Goal: Information Seeking & Learning: Check status

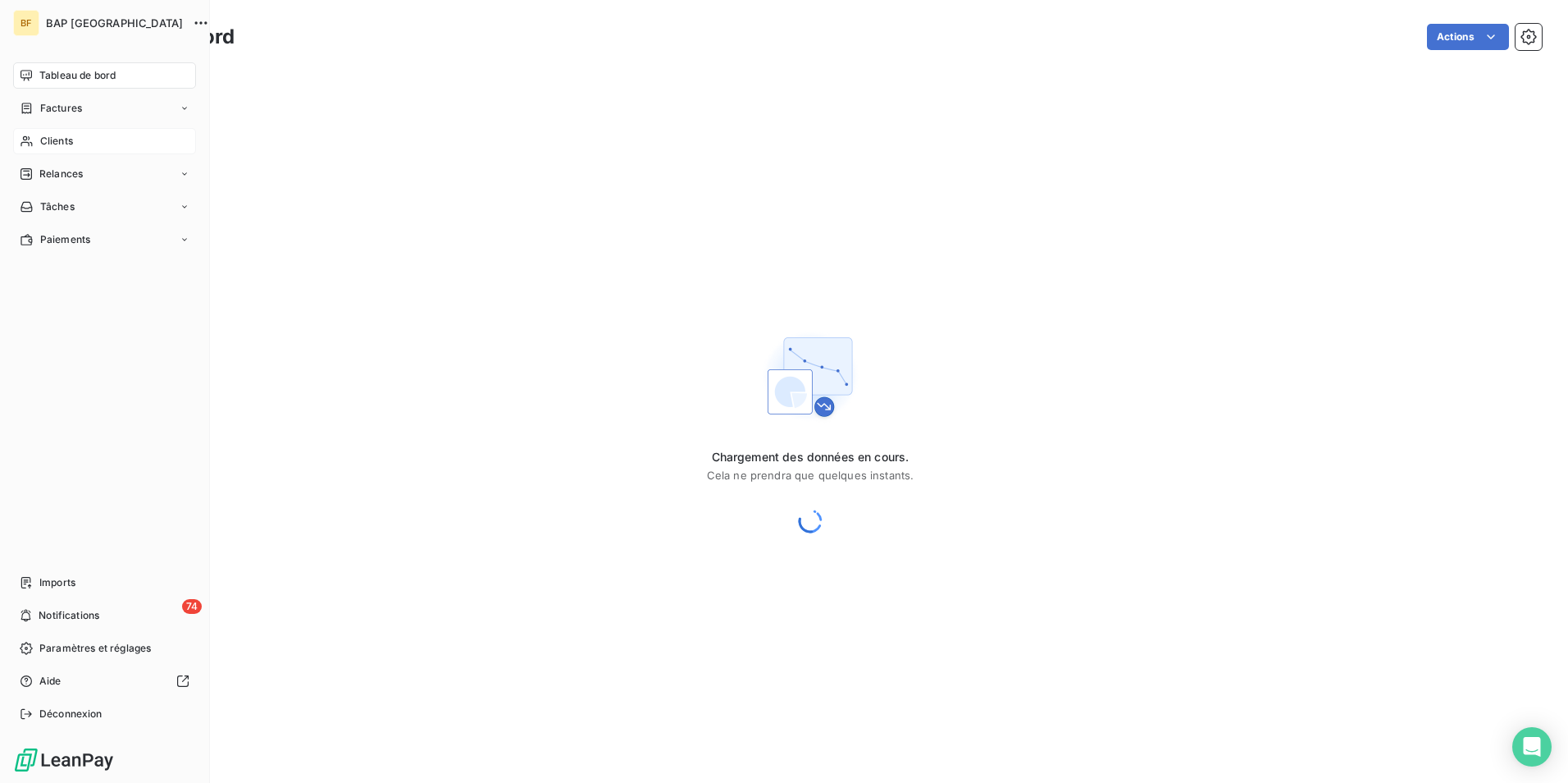
click at [25, 145] on icon at bounding box center [27, 141] width 14 height 13
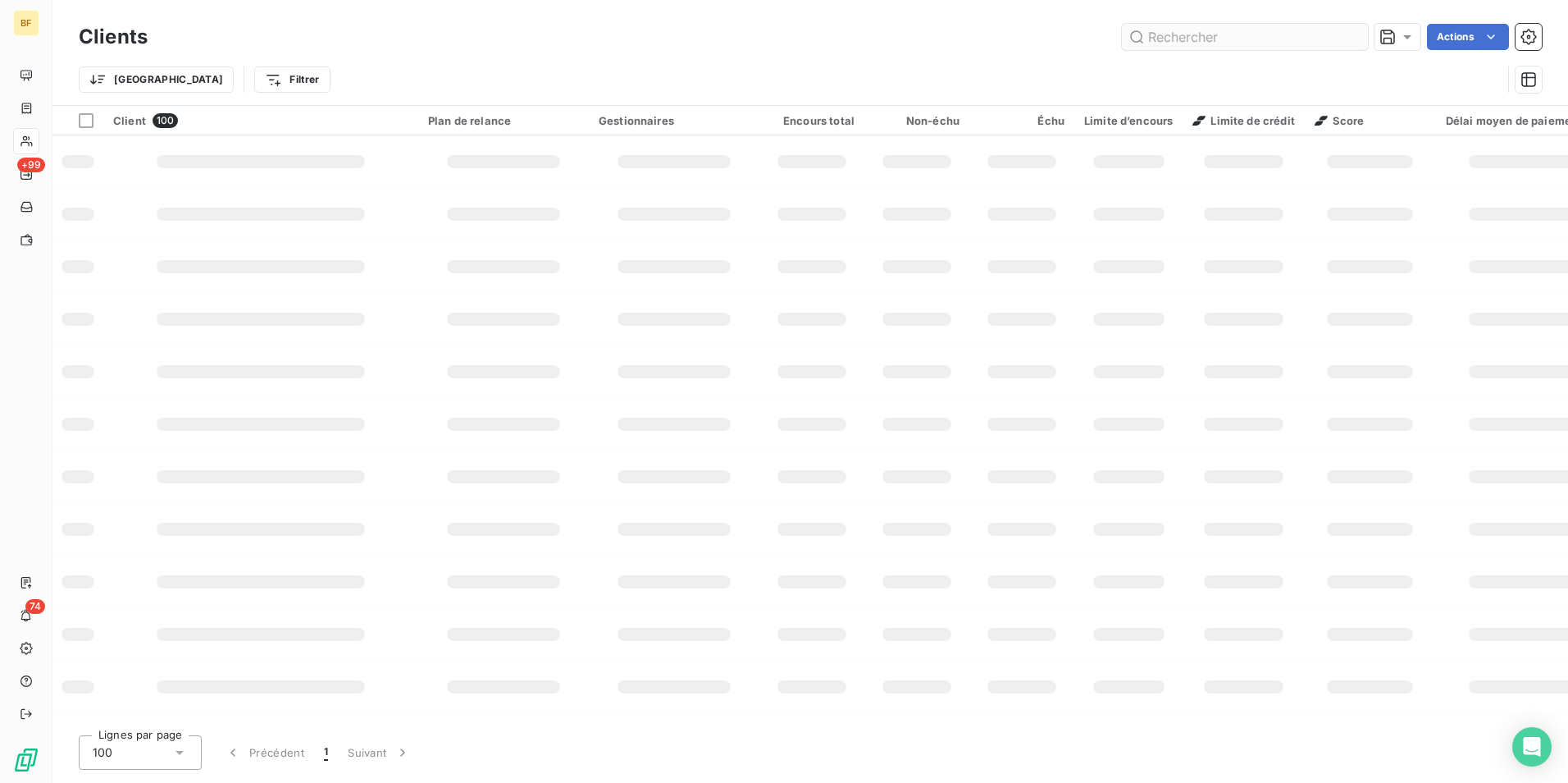
click at [1160, 37] on input "text" at bounding box center [1245, 37] width 246 height 27
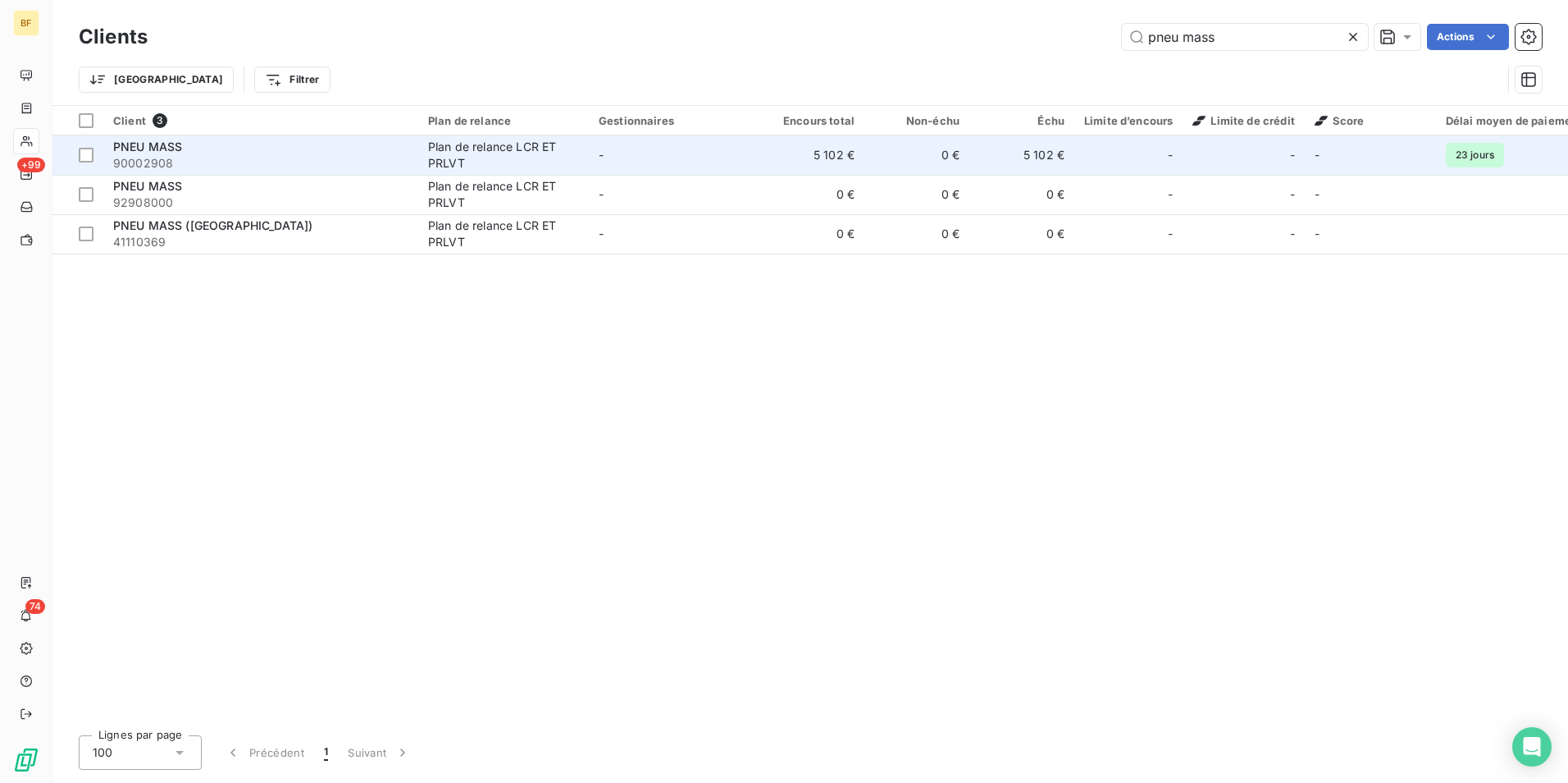
type input "pneu mass"
click at [275, 156] on span "90002908" at bounding box center [261, 163] width 295 height 16
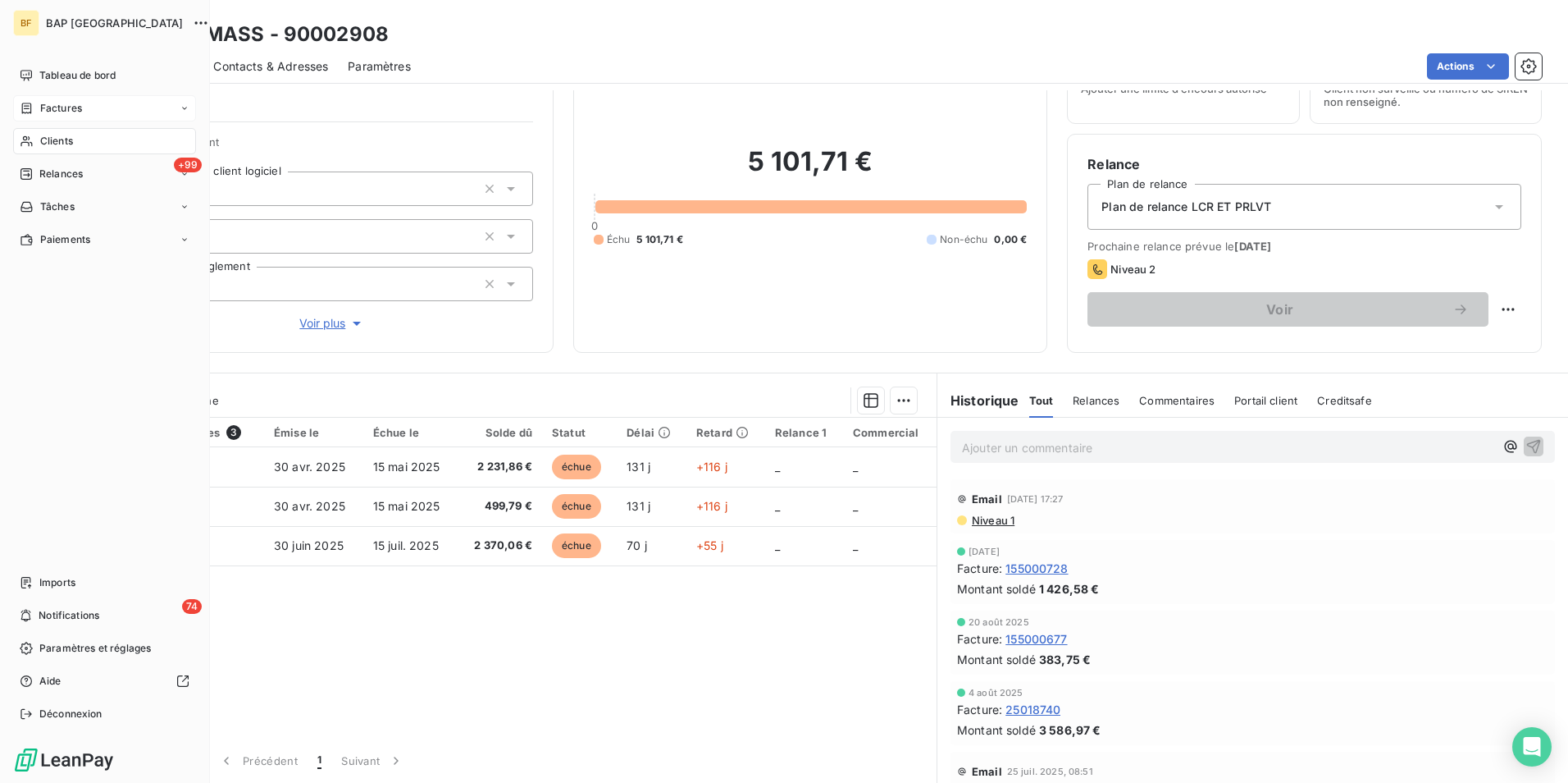
click at [79, 103] on span "Factures" at bounding box center [61, 108] width 42 height 14
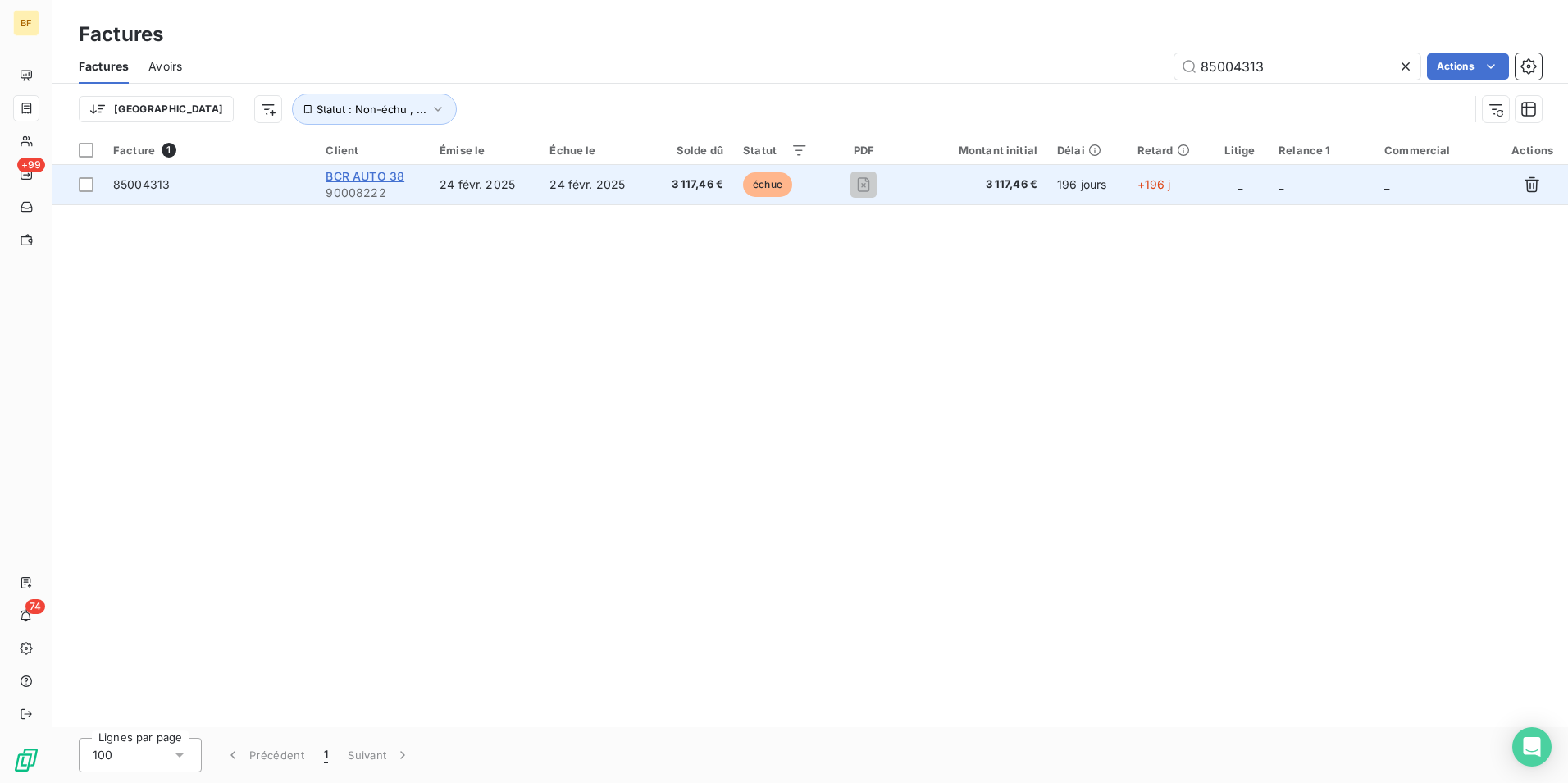
type input "85004313"
click at [384, 175] on span "BCR AUTO 38" at bounding box center [365, 175] width 79 height 14
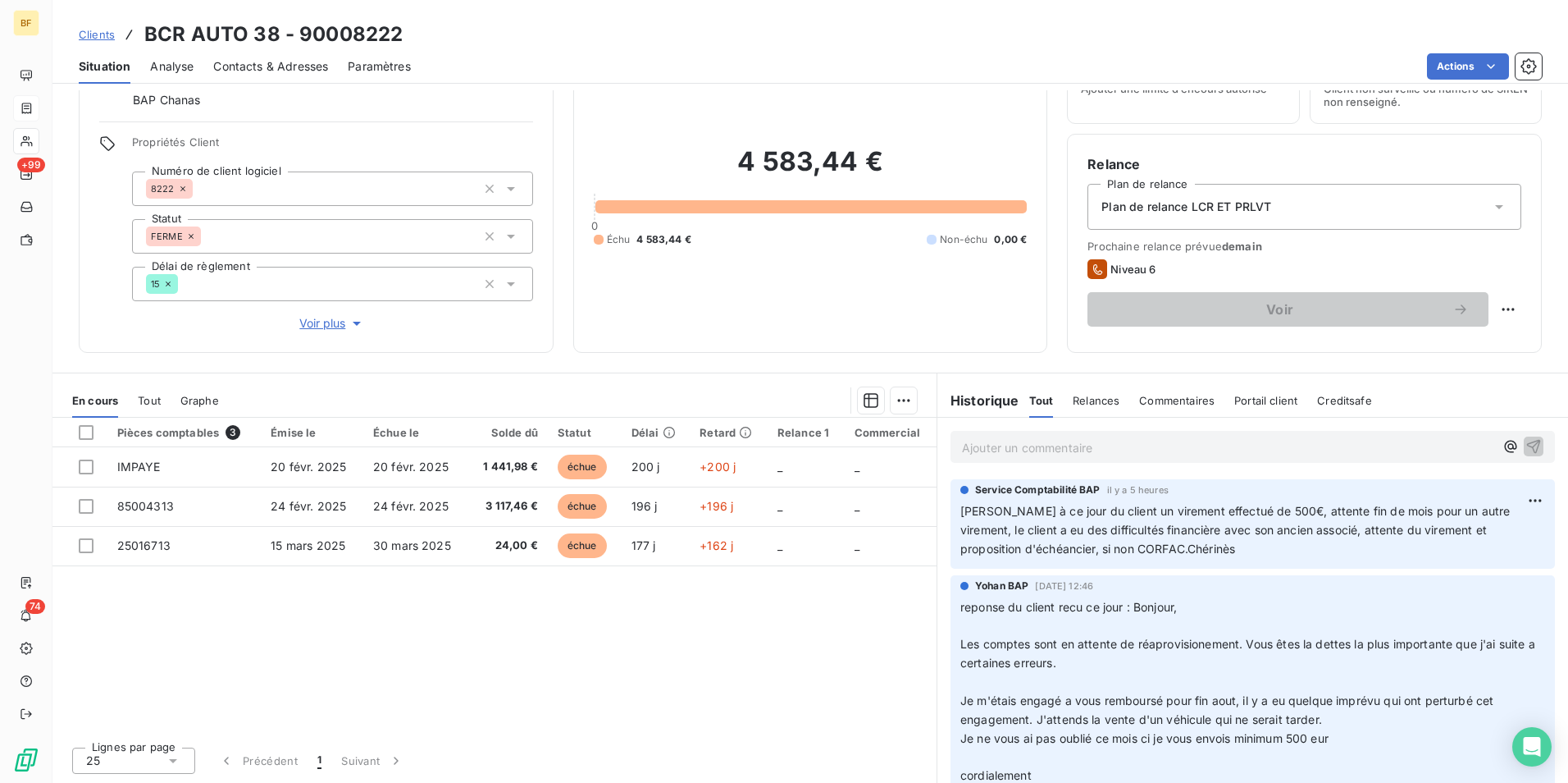
click at [1131, 451] on p "Ajouter un commentaire ﻿" at bounding box center [1228, 448] width 532 height 21
click at [1030, 443] on p "Ajouter un commentaire ﻿" at bounding box center [1228, 448] width 532 height 21
click at [1137, 443] on p "(AV) mail reçu du client :" at bounding box center [1228, 447] width 532 height 19
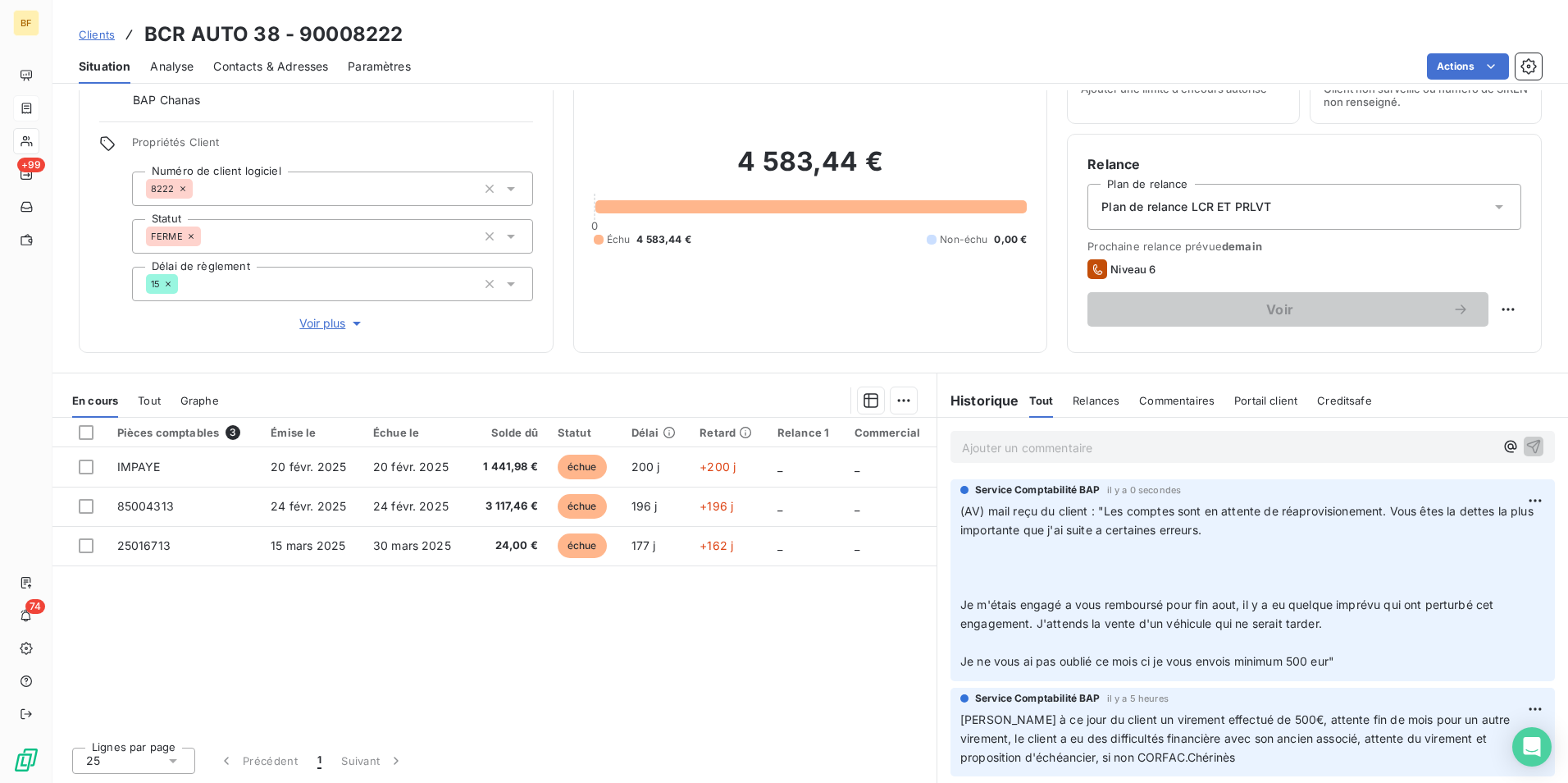
click at [972, 346] on div "Encours client 4 583,44 € 0 Échu 4 583,44 € Non-échu 0,00 €" at bounding box center [810, 186] width 475 height 334
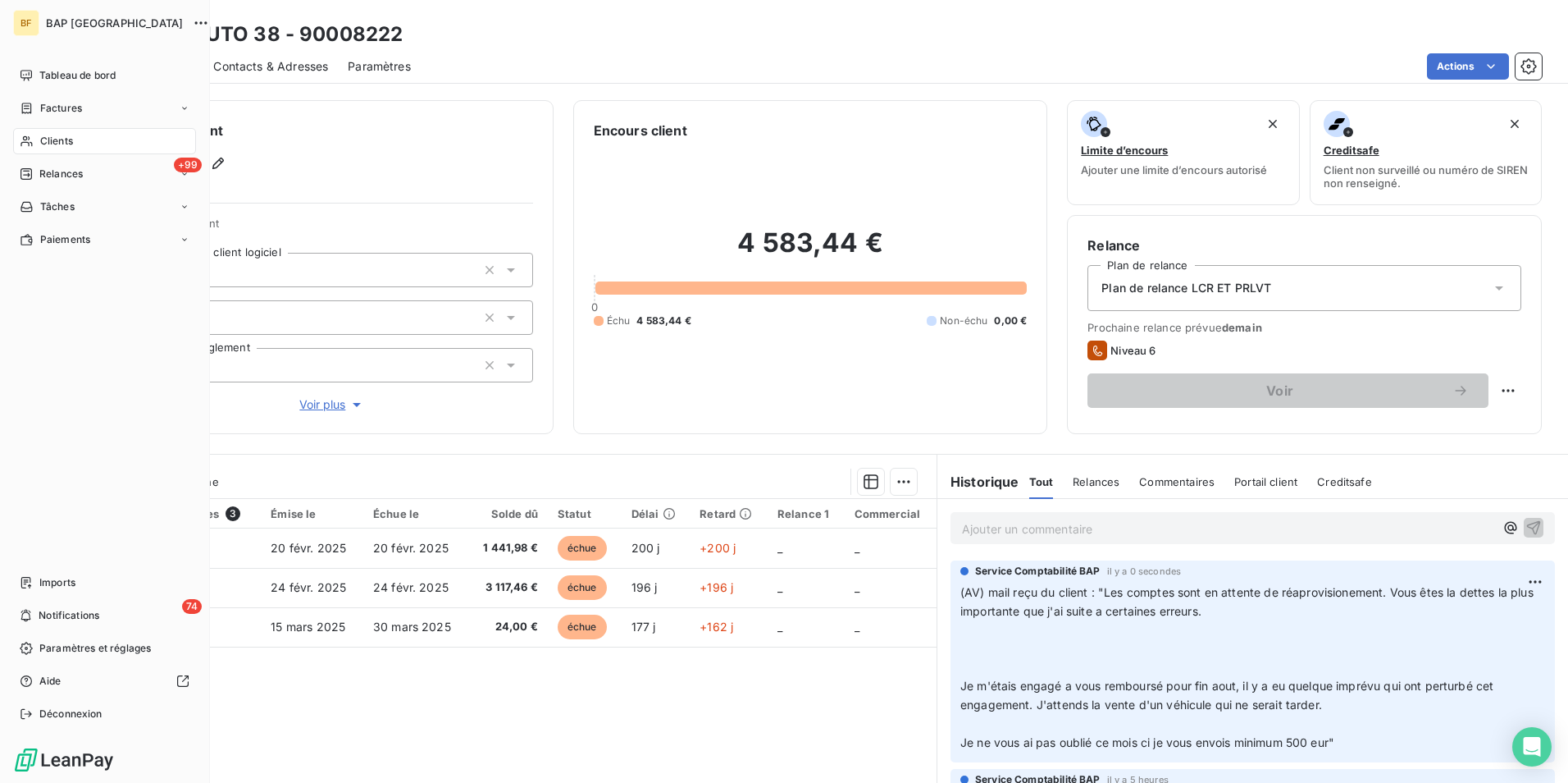
drag, startPoint x: 68, startPoint y: 108, endPoint x: 137, endPoint y: 94, distance: 70.4
click at [68, 108] on span "Factures" at bounding box center [61, 108] width 42 height 14
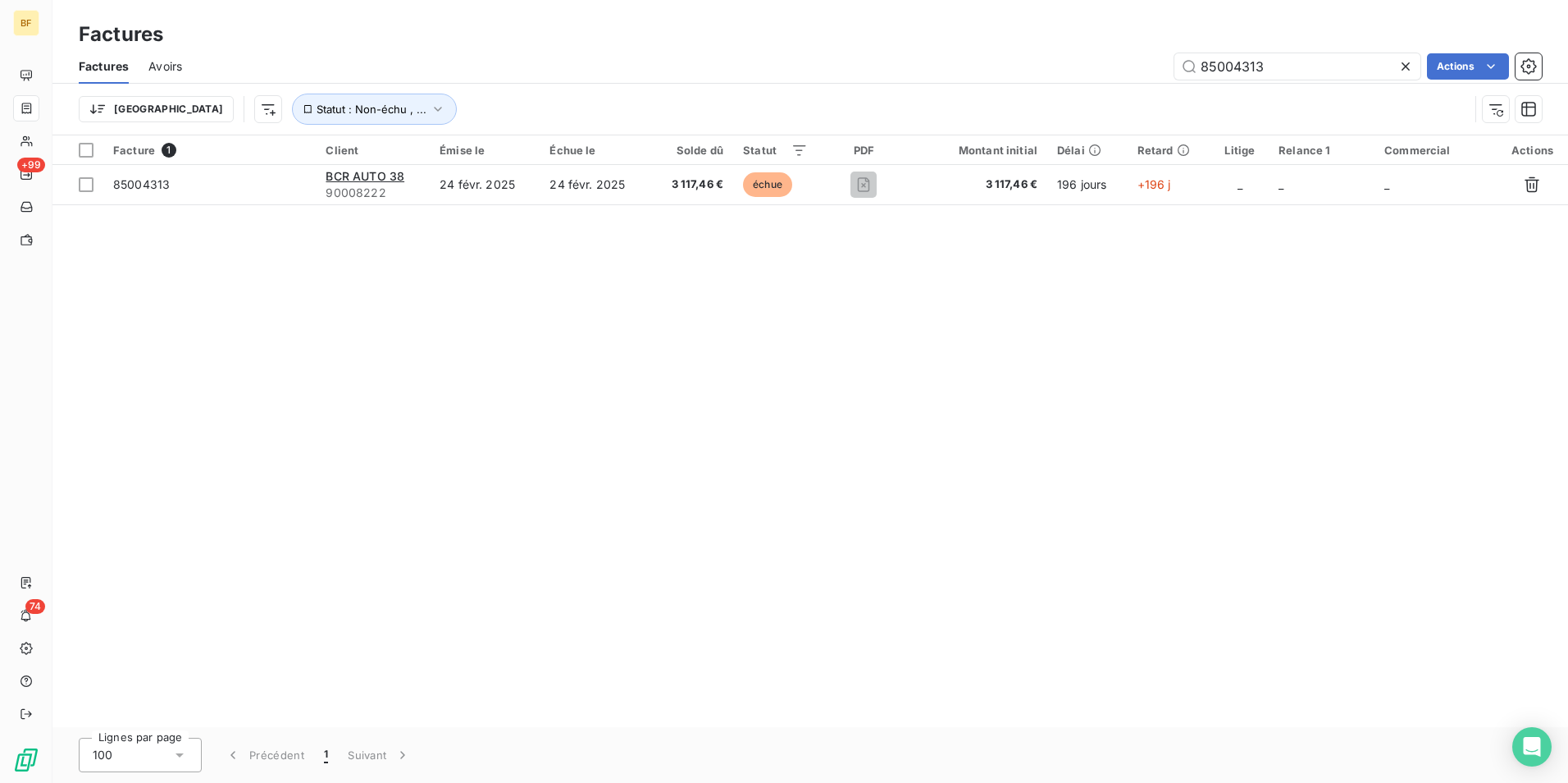
drag, startPoint x: 1280, startPoint y: 62, endPoint x: 1119, endPoint y: 62, distance: 161.0
click at [1119, 62] on div "85004313 Actions" at bounding box center [872, 67] width 1340 height 27
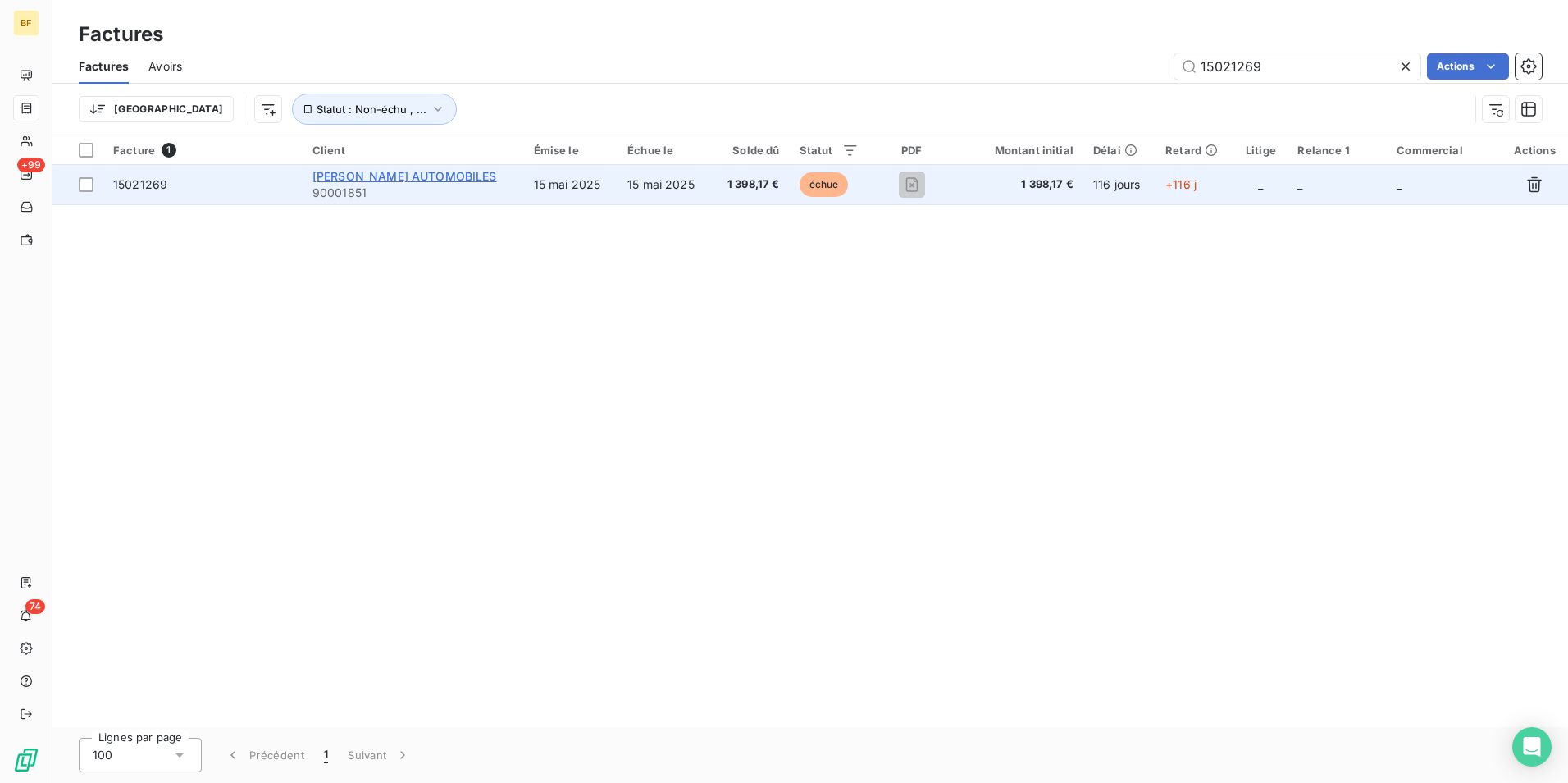
type input "15021269"
click at [396, 179] on span "[PERSON_NAME] AUTOMOBILES" at bounding box center [405, 175] width 185 height 14
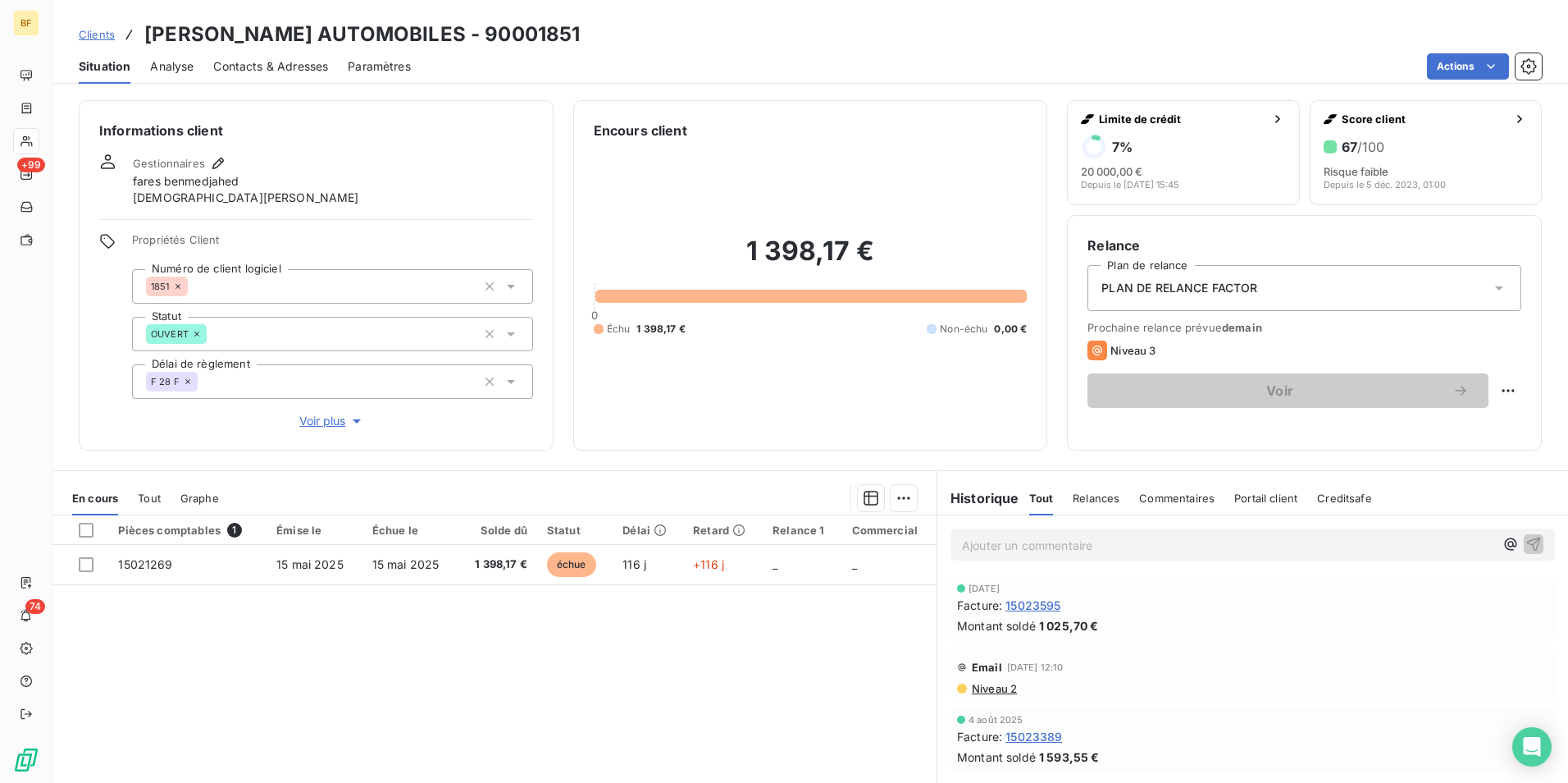
drag, startPoint x: 138, startPoint y: 508, endPoint x: 142, endPoint y: 500, distance: 8.9
click at [138, 503] on div "Tout" at bounding box center [150, 498] width 23 height 34
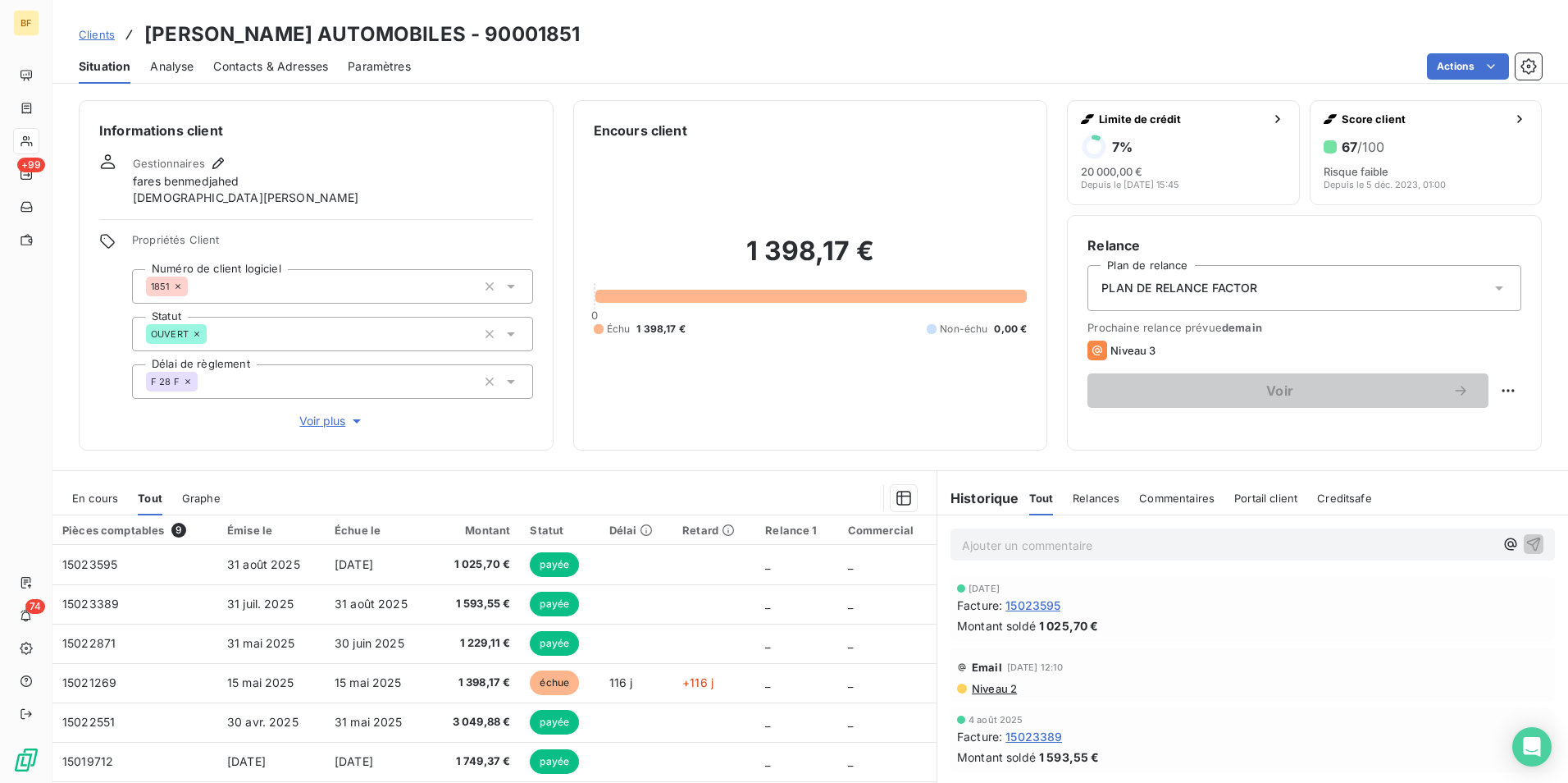
click at [102, 500] on span "En cours" at bounding box center [95, 498] width 46 height 13
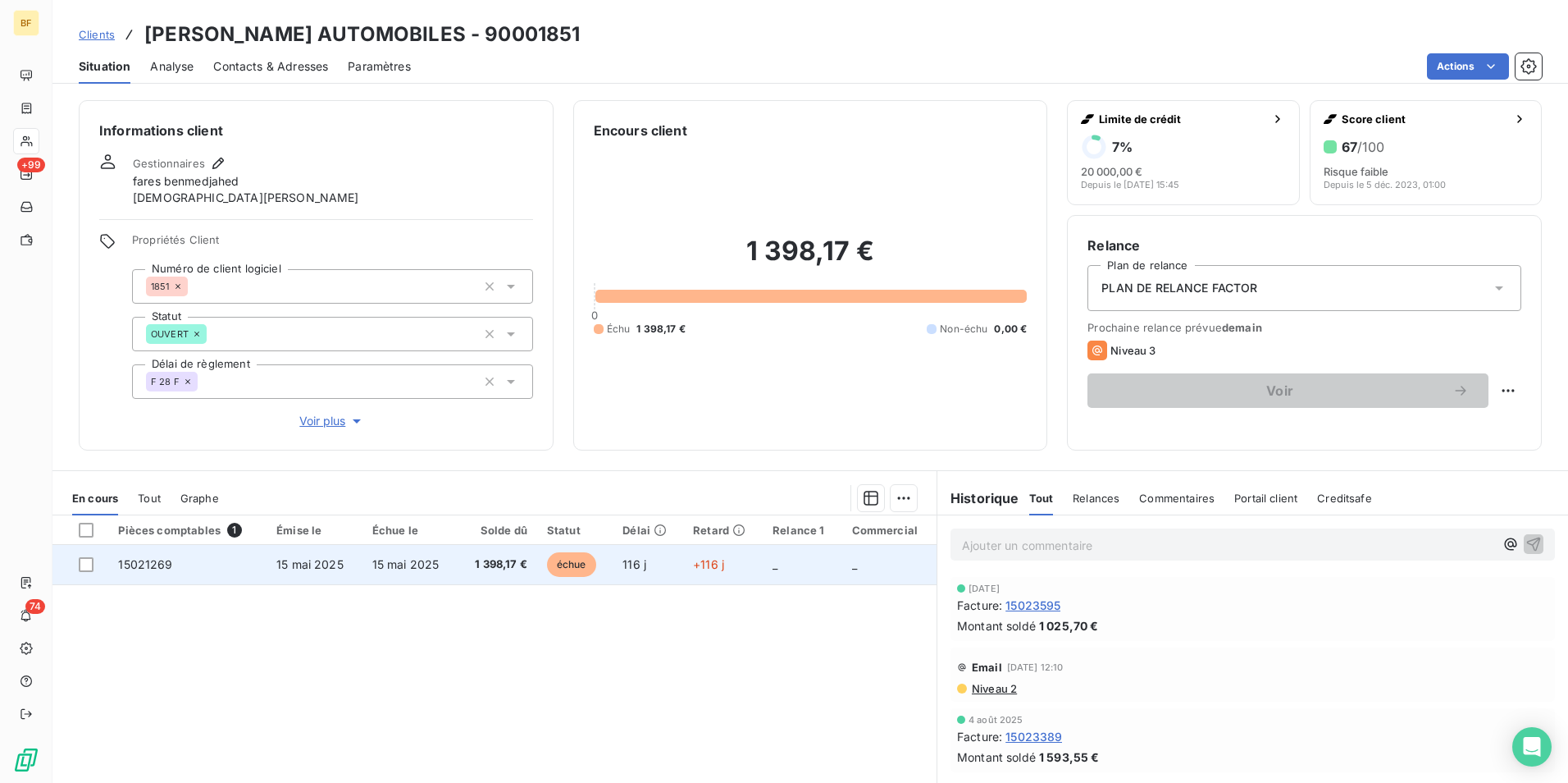
click at [350, 565] on td "15 mai 2025" at bounding box center [315, 564] width 96 height 39
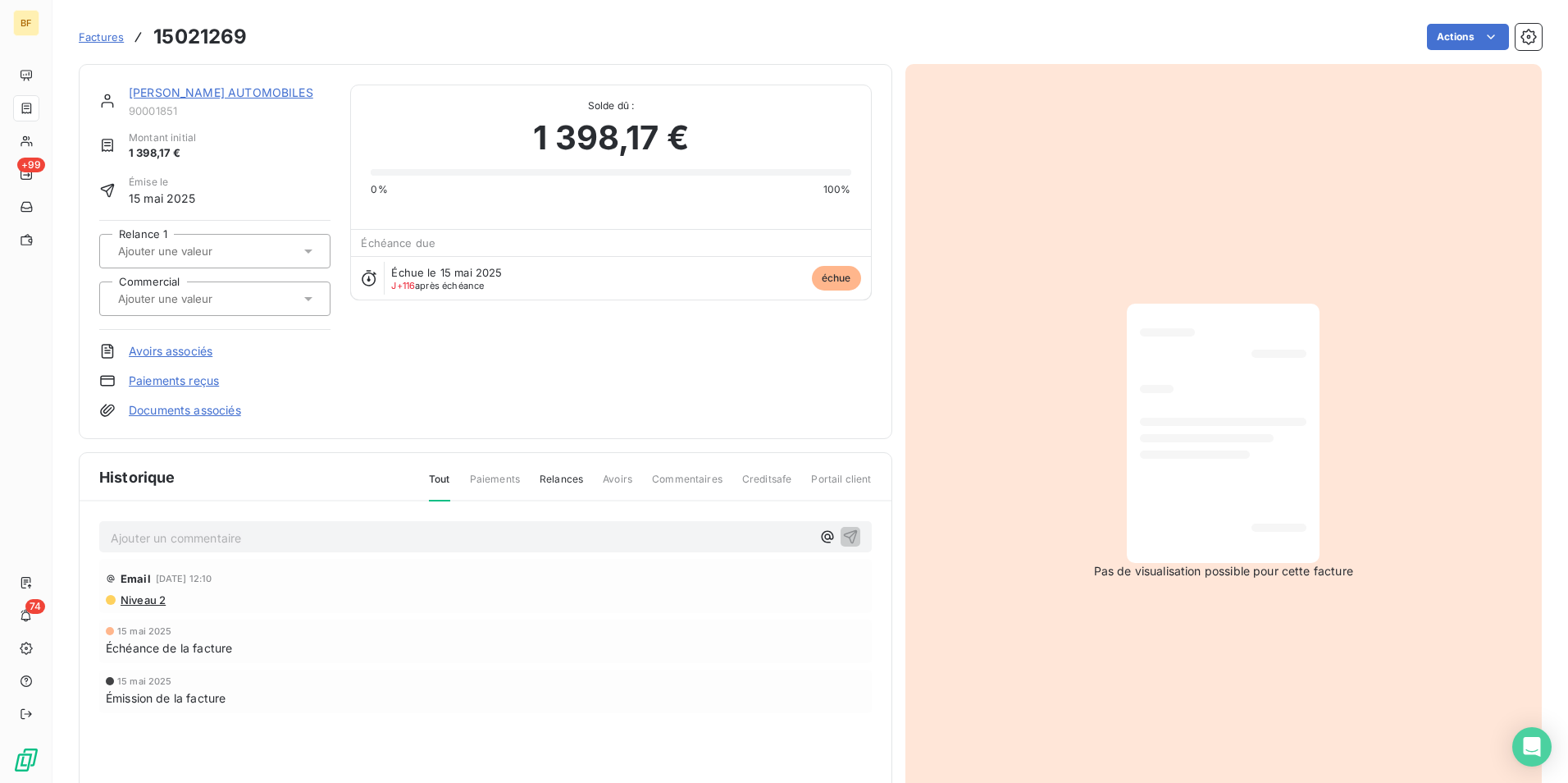
click at [227, 31] on h3 "15021269" at bounding box center [200, 36] width 93 height 30
copy h3 "15021269"
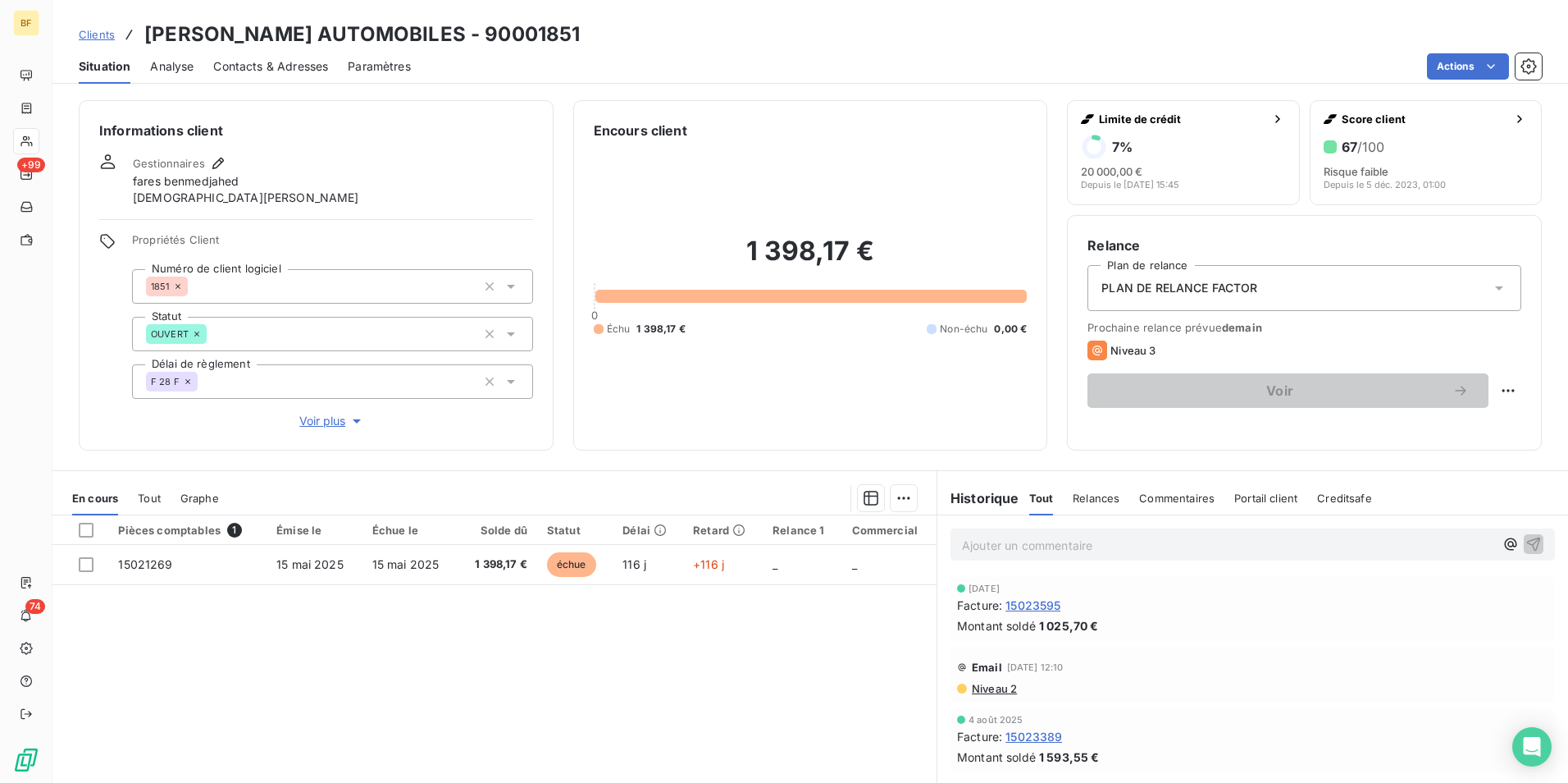
drag, startPoint x: 274, startPoint y: 68, endPoint x: 226, endPoint y: 68, distance: 48.0
click at [274, 68] on span "Contacts & Adresses" at bounding box center [271, 66] width 114 height 16
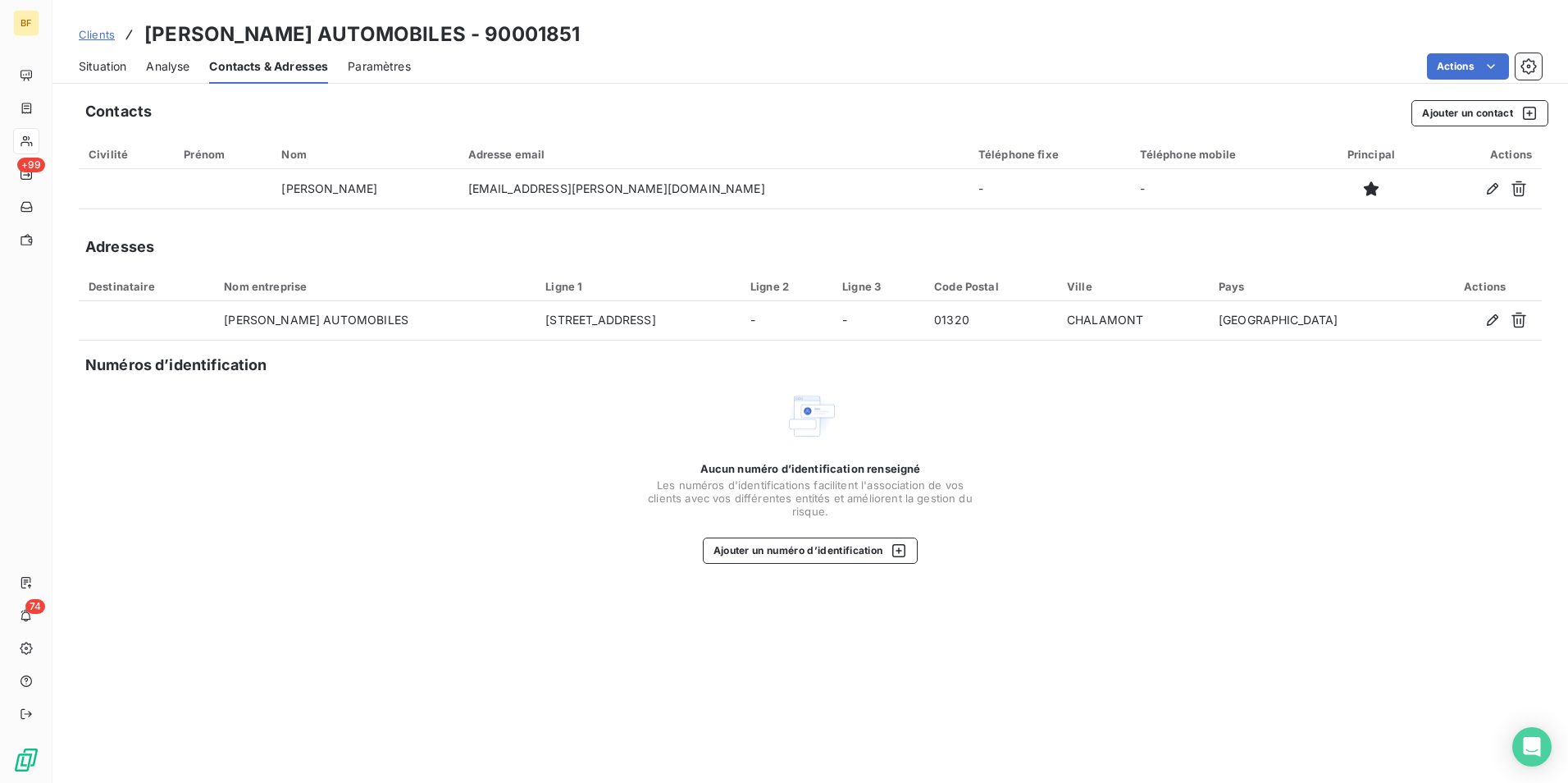
click at [85, 67] on span "Situation" at bounding box center [103, 66] width 48 height 16
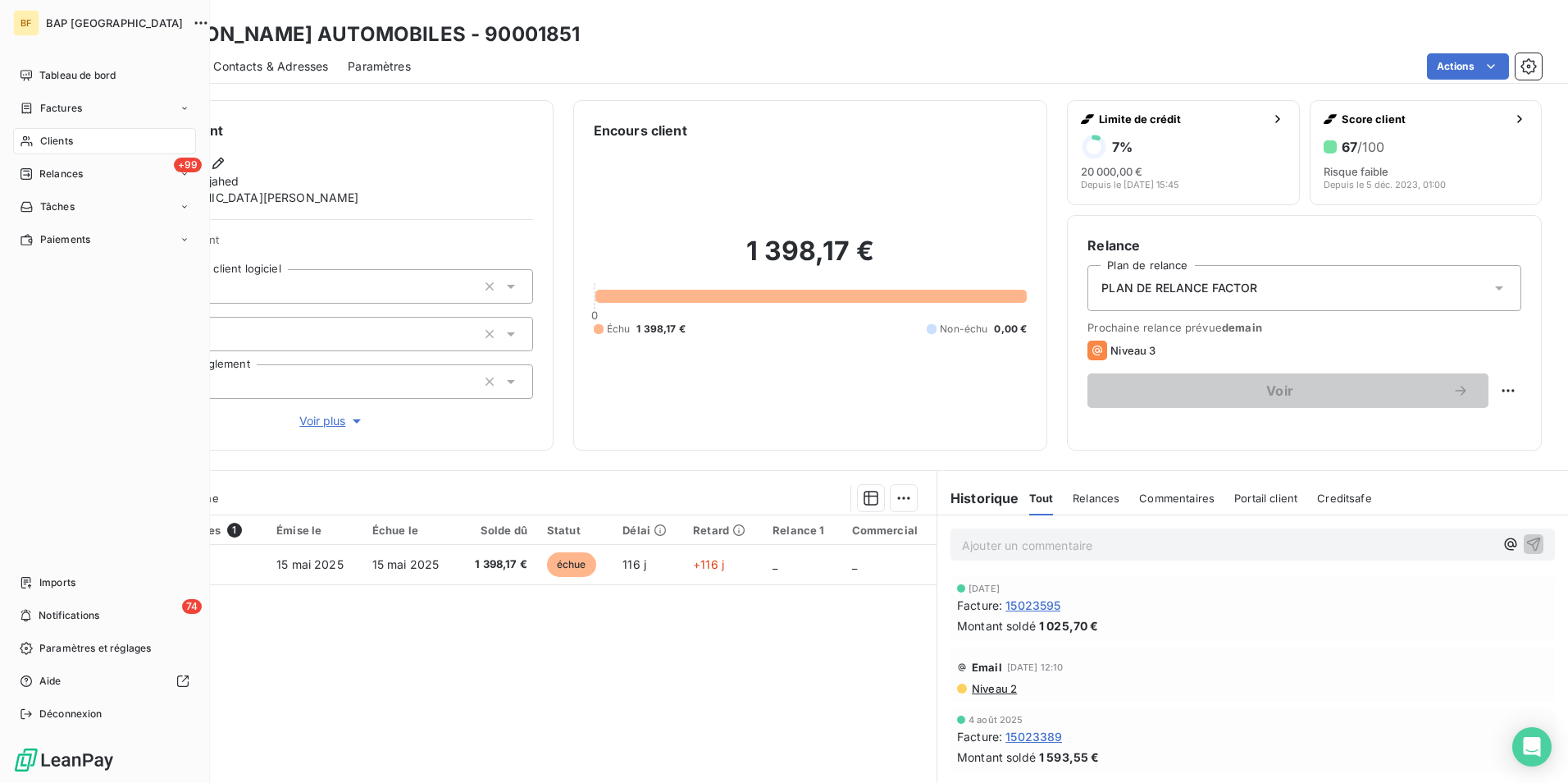
click at [37, 143] on div "Clients" at bounding box center [105, 141] width 183 height 27
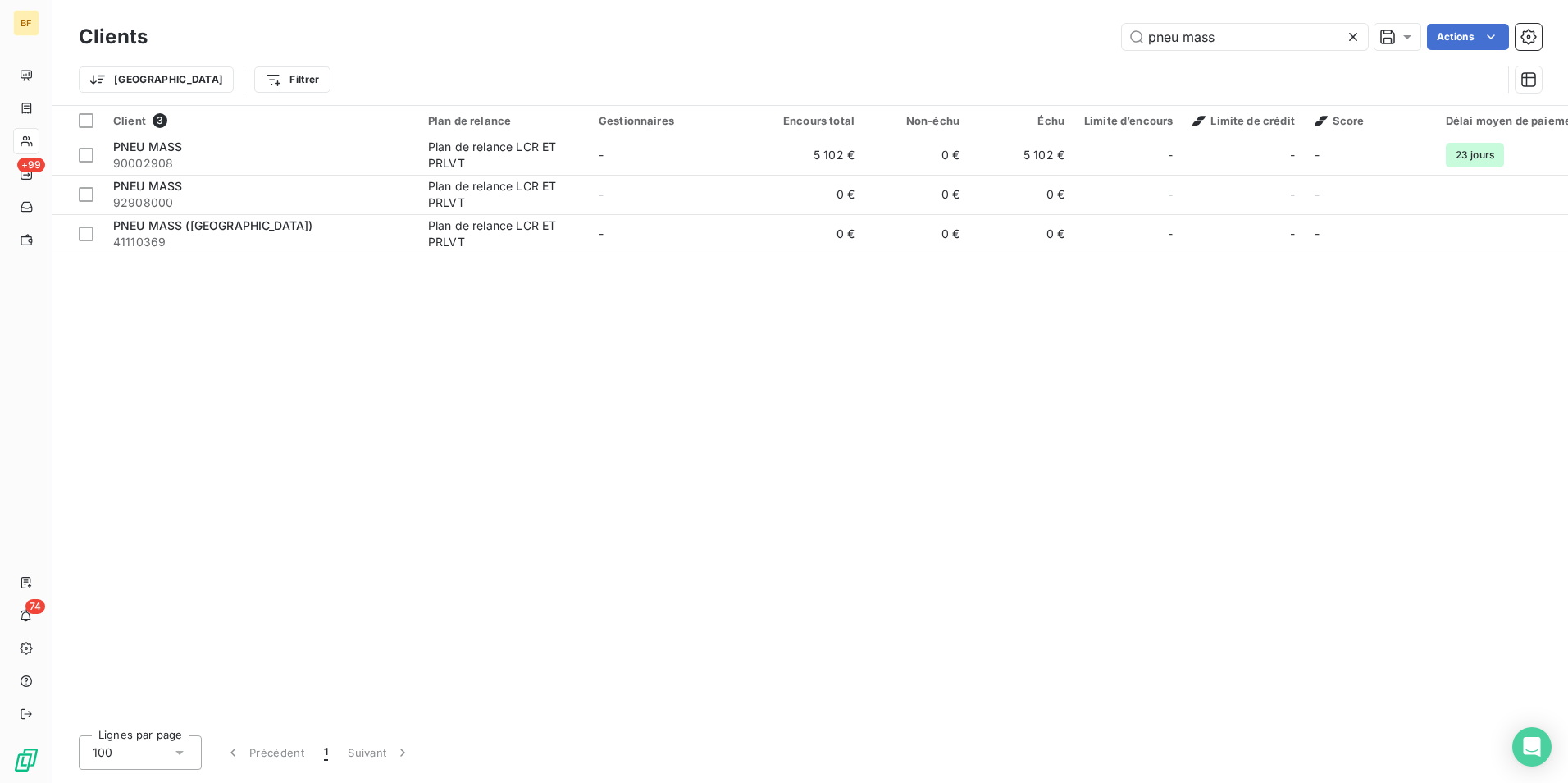
drag, startPoint x: 1261, startPoint y: 48, endPoint x: 1062, endPoint y: 32, distance: 199.6
click at [1062, 32] on div "pneu mass Actions" at bounding box center [855, 37] width 1375 height 27
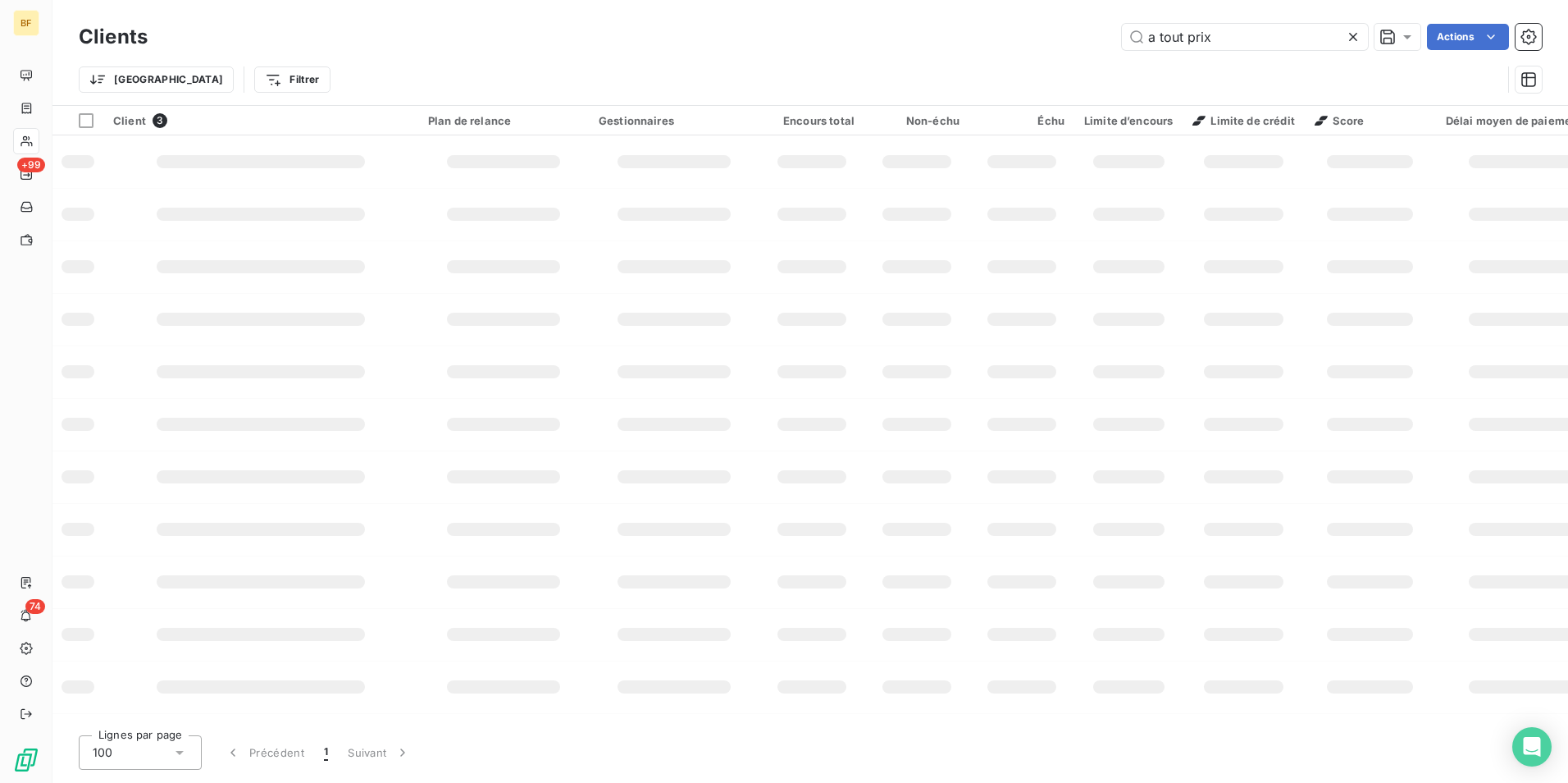
type input "a tout prix"
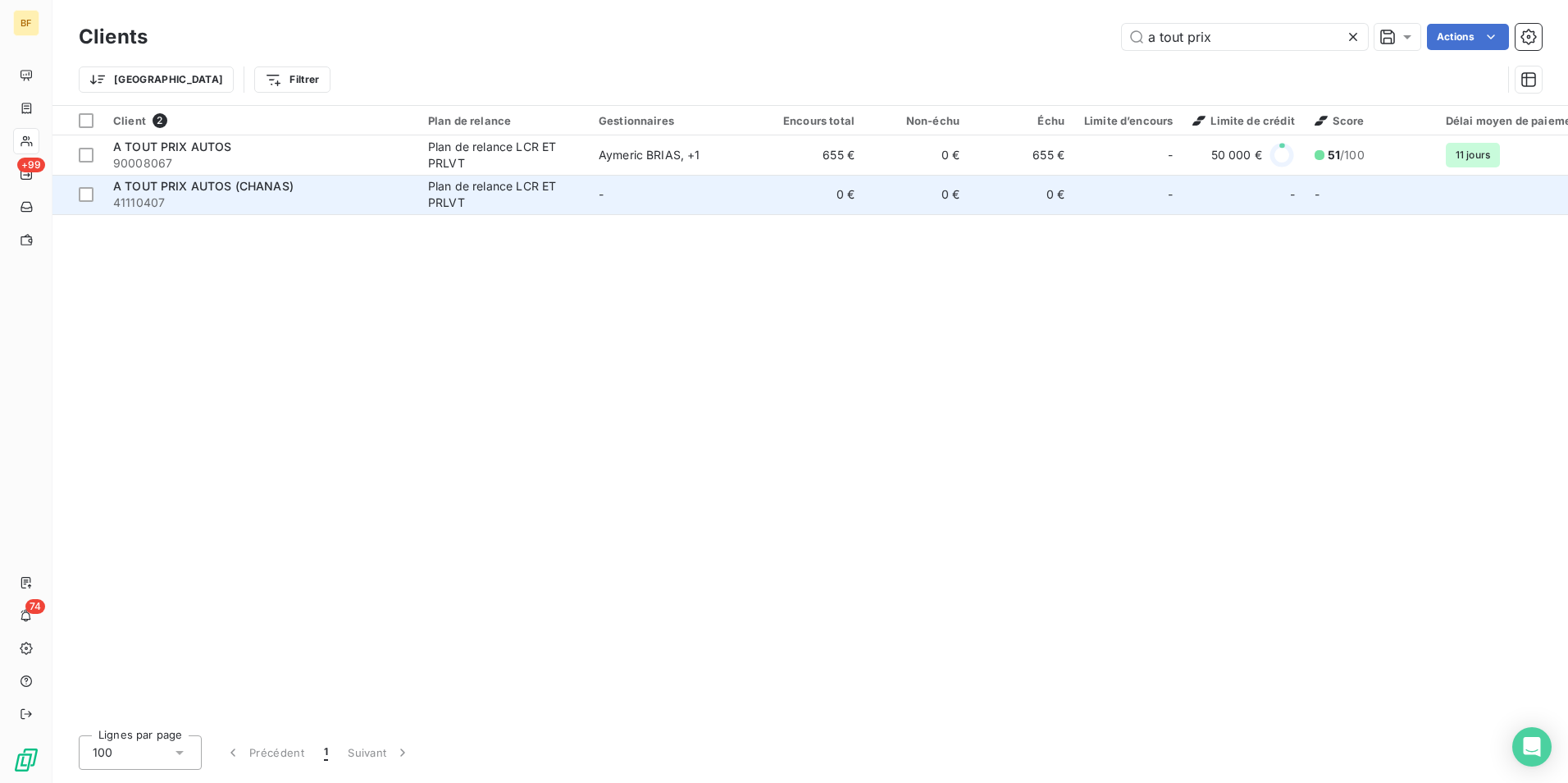
click at [361, 189] on div "A TOUT PRIX AUTOS (CHANAS)" at bounding box center [261, 186] width 295 height 16
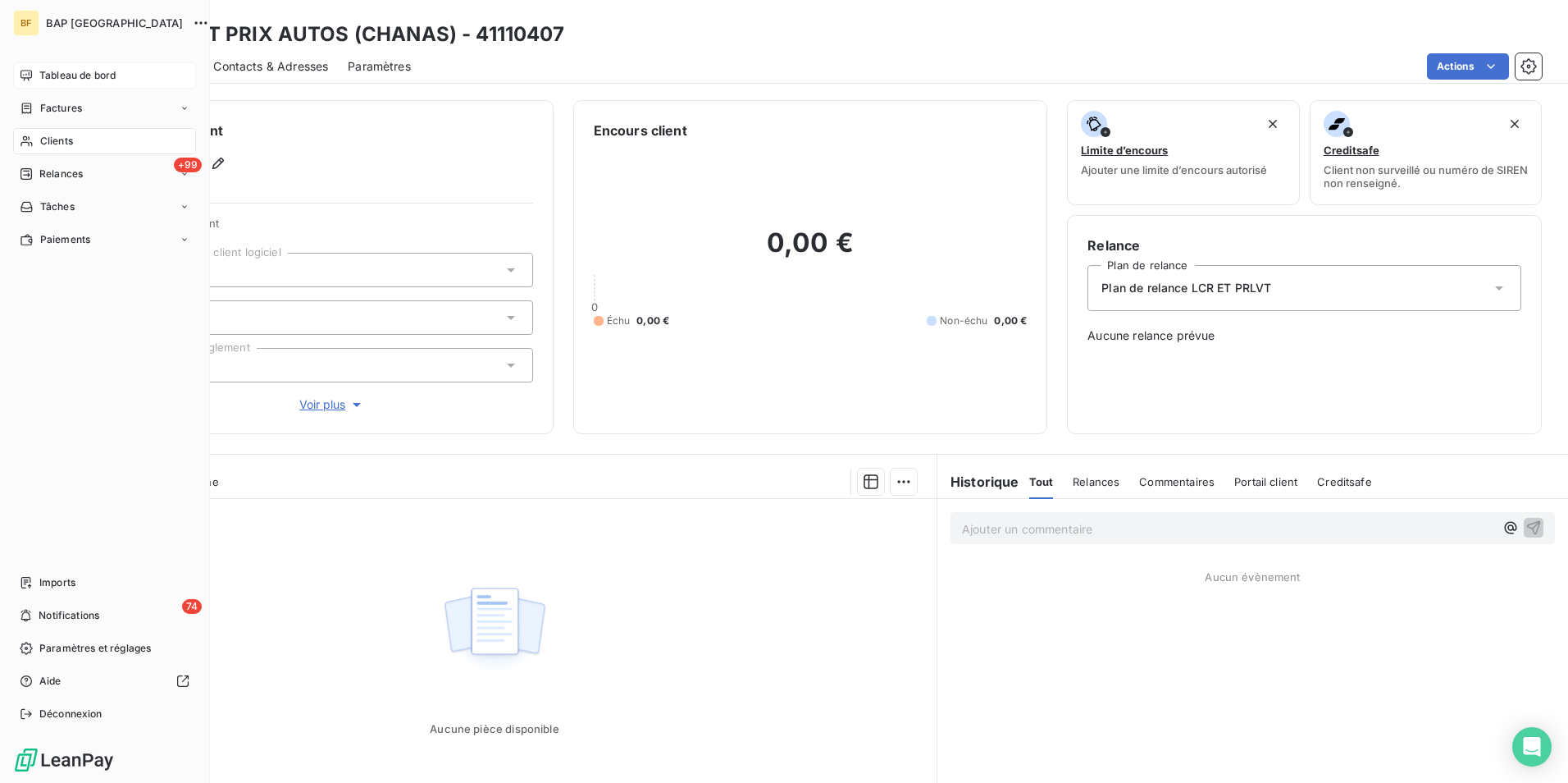
click at [22, 69] on icon at bounding box center [27, 75] width 13 height 13
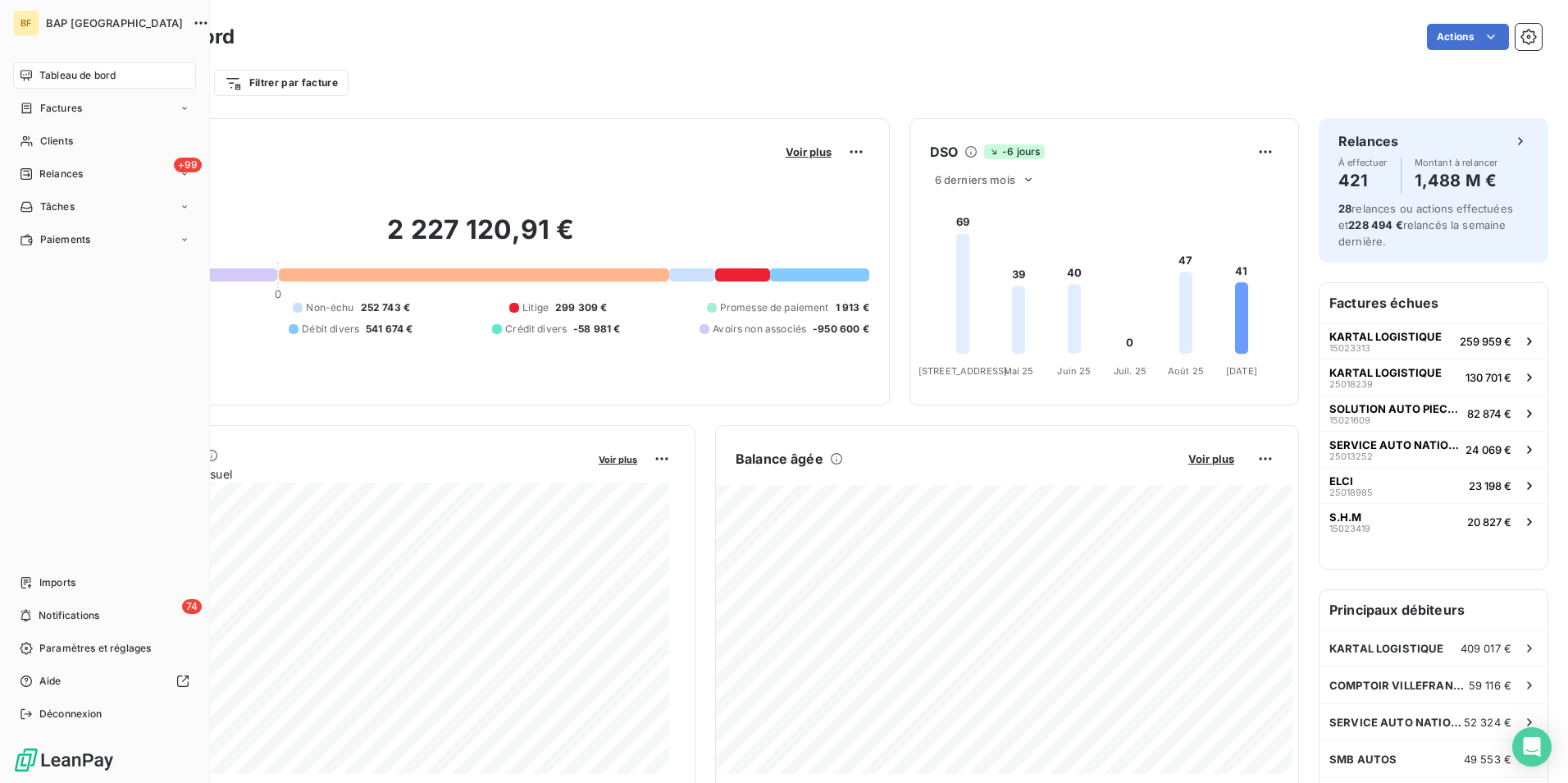
click at [33, 84] on div "Tableau de bord" at bounding box center [105, 75] width 183 height 27
click at [46, 82] on span "Tableau de bord" at bounding box center [77, 74] width 76 height 14
click at [122, 614] on div "74 Notifications" at bounding box center [105, 616] width 183 height 27
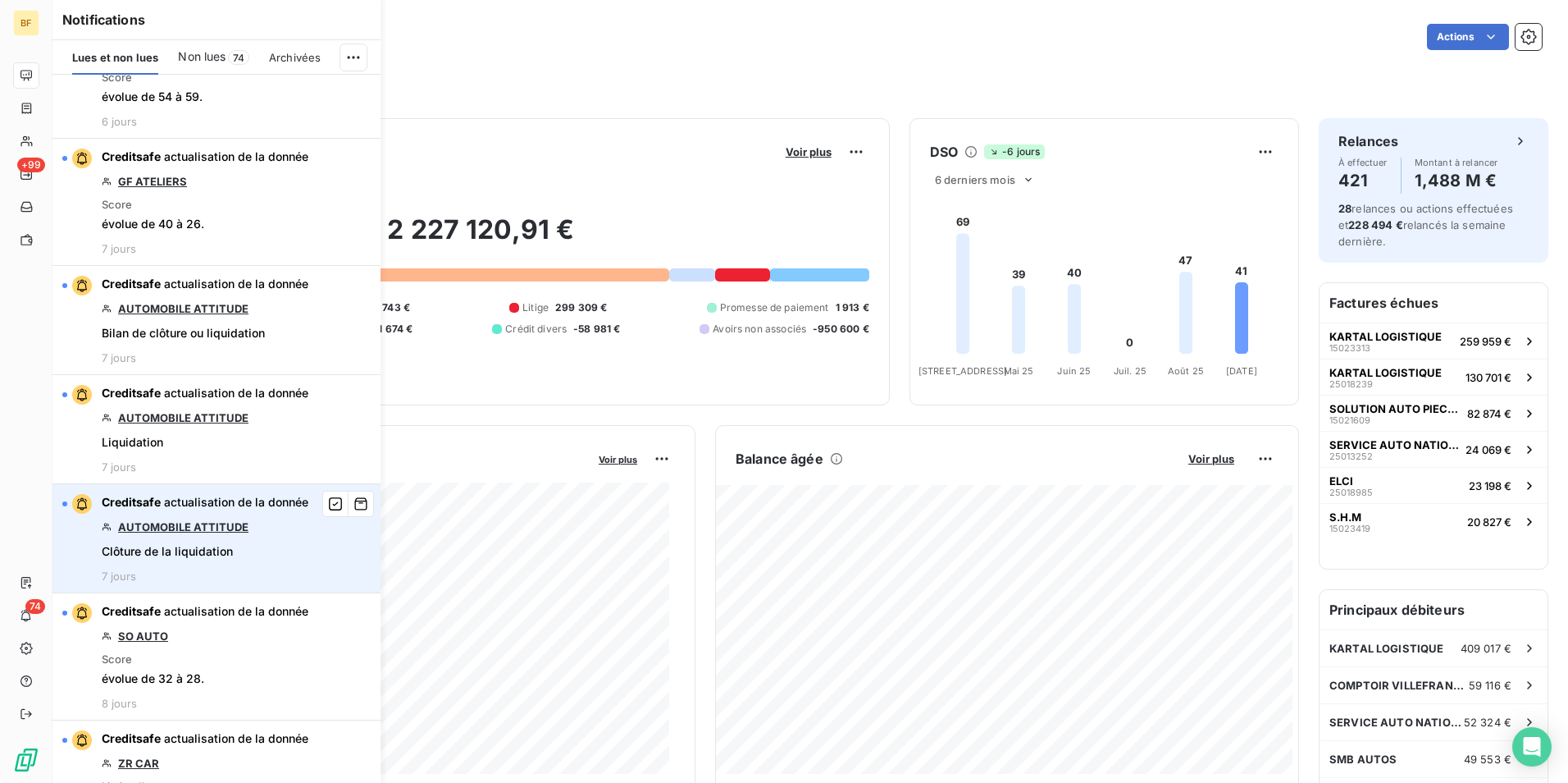
scroll to position [3775, 0]
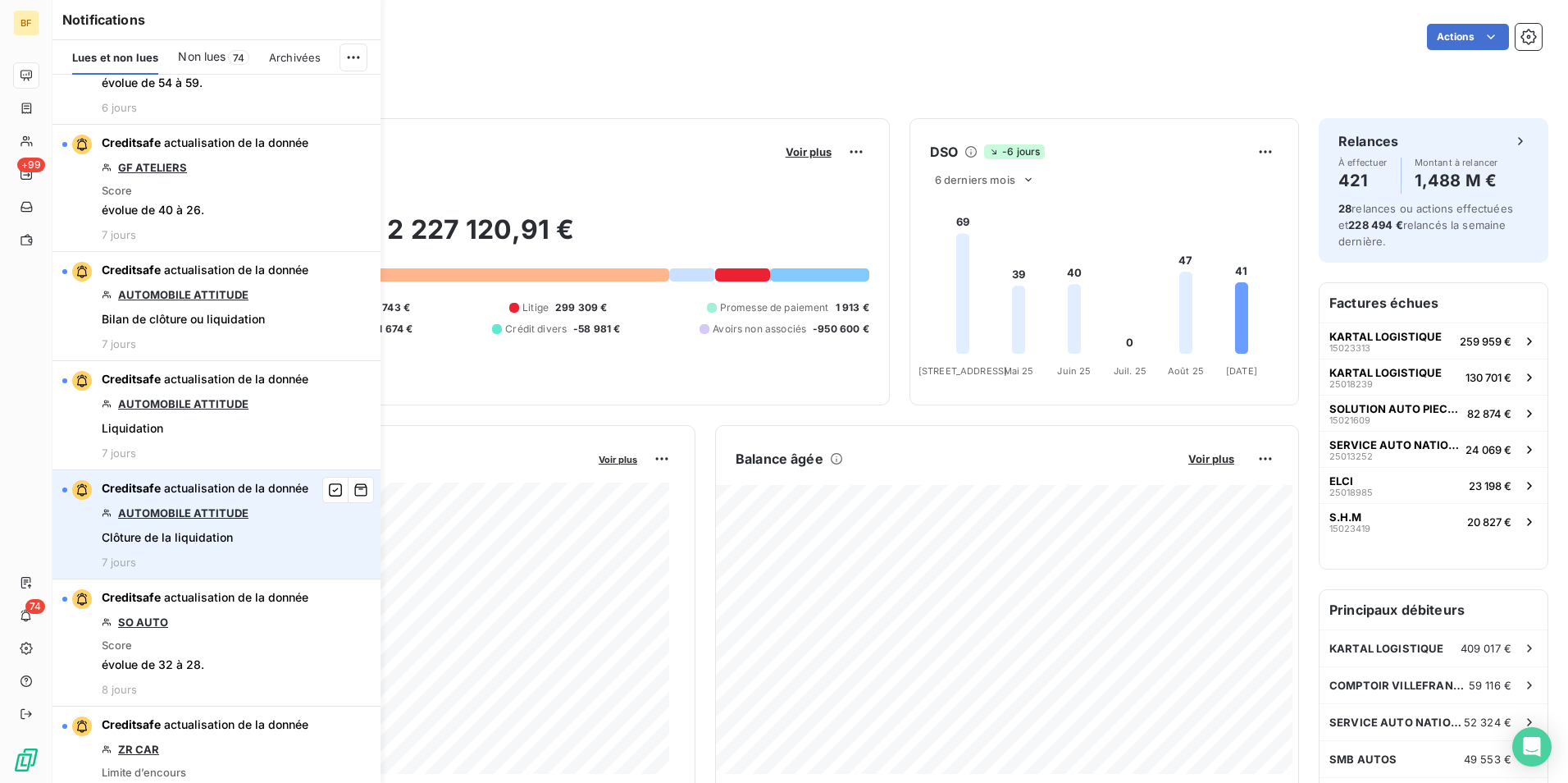
click at [201, 507] on link "AUTOMOBILE ATTITUDE" at bounding box center [183, 513] width 131 height 13
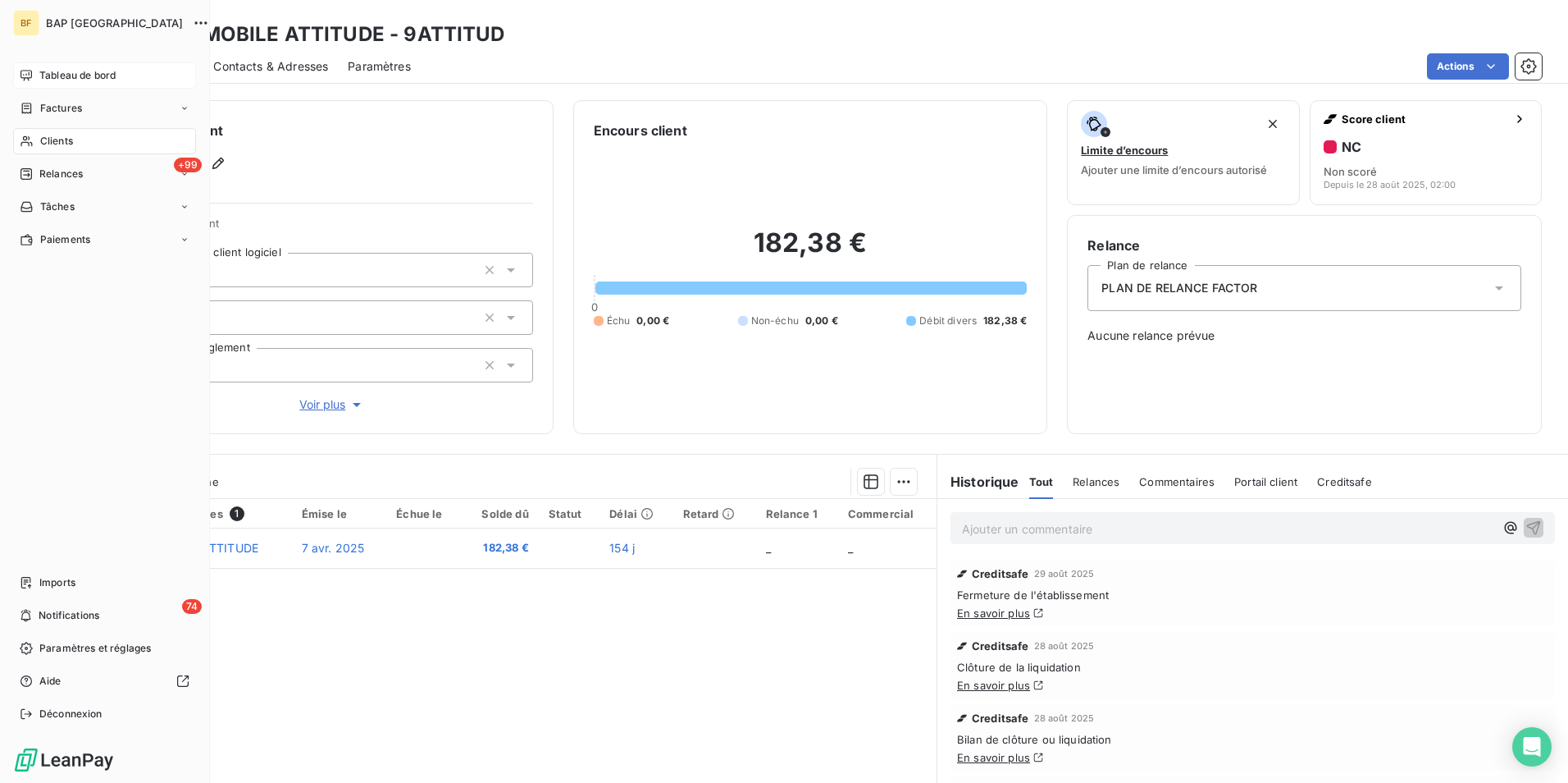
click at [34, 75] on div "Tableau de bord" at bounding box center [105, 75] width 183 height 27
